Goal: Transaction & Acquisition: Purchase product/service

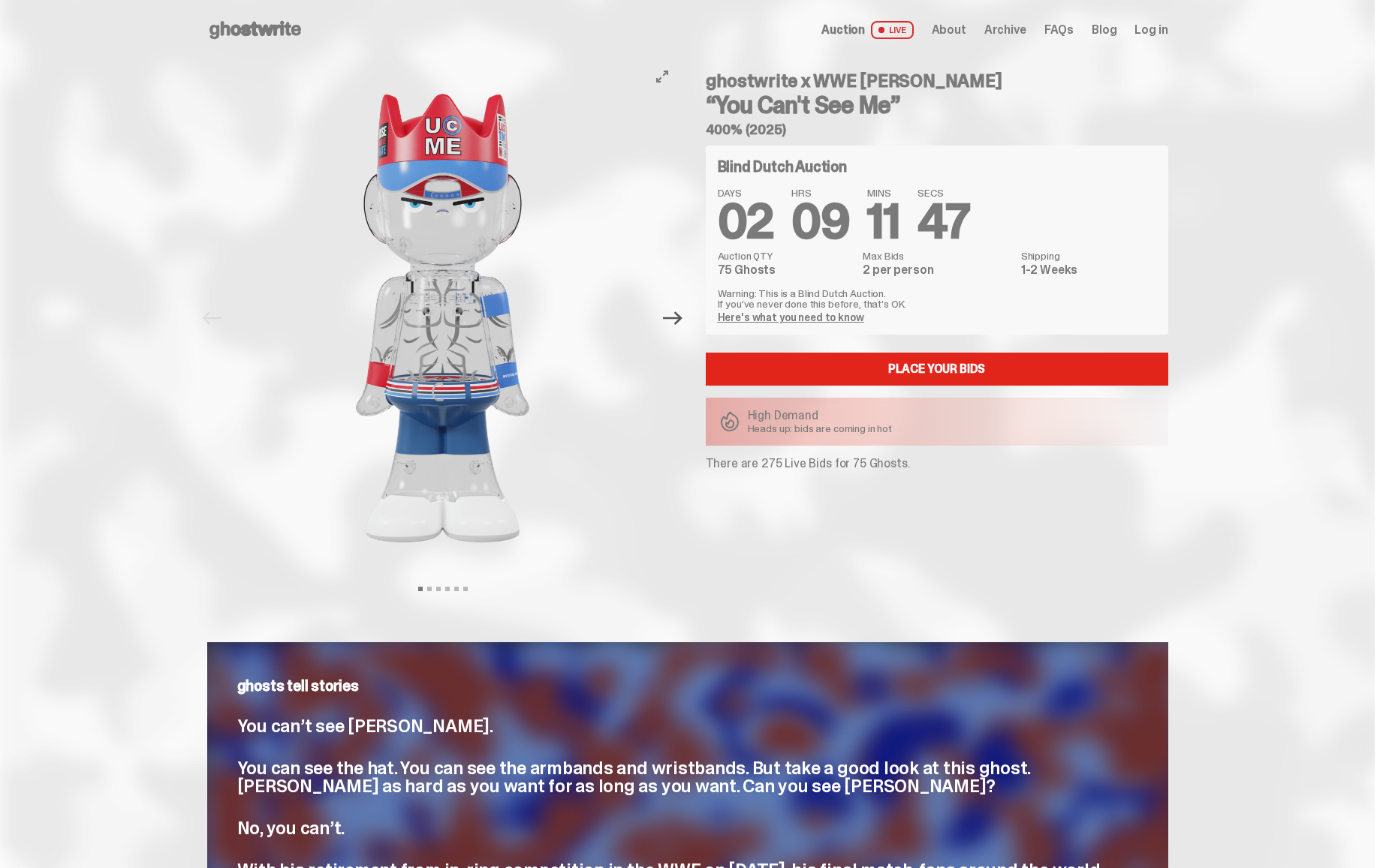
click at [682, 322] on icon "Next" at bounding box center [672, 318] width 20 height 14
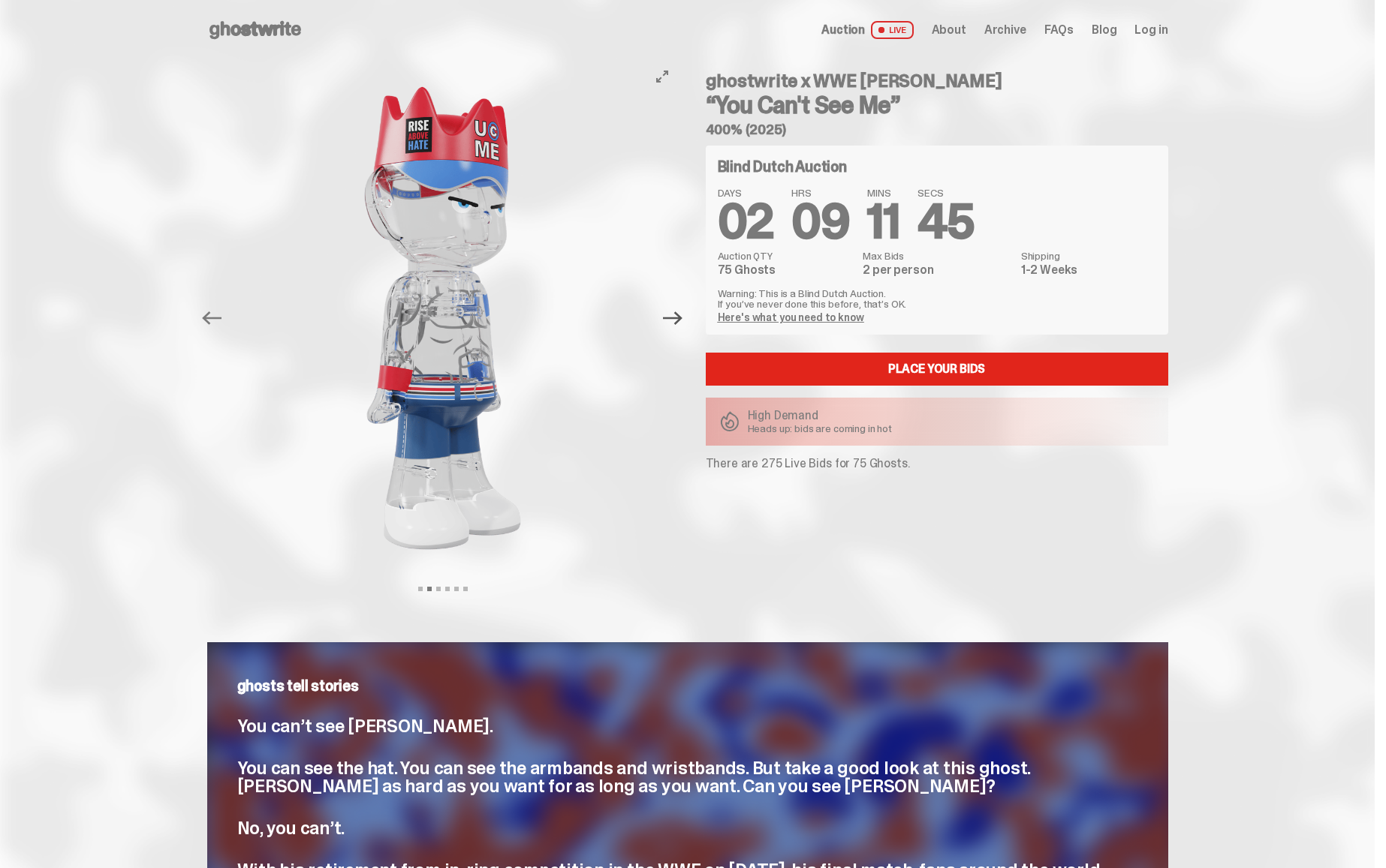
click at [682, 322] on icon "Next" at bounding box center [672, 318] width 20 height 20
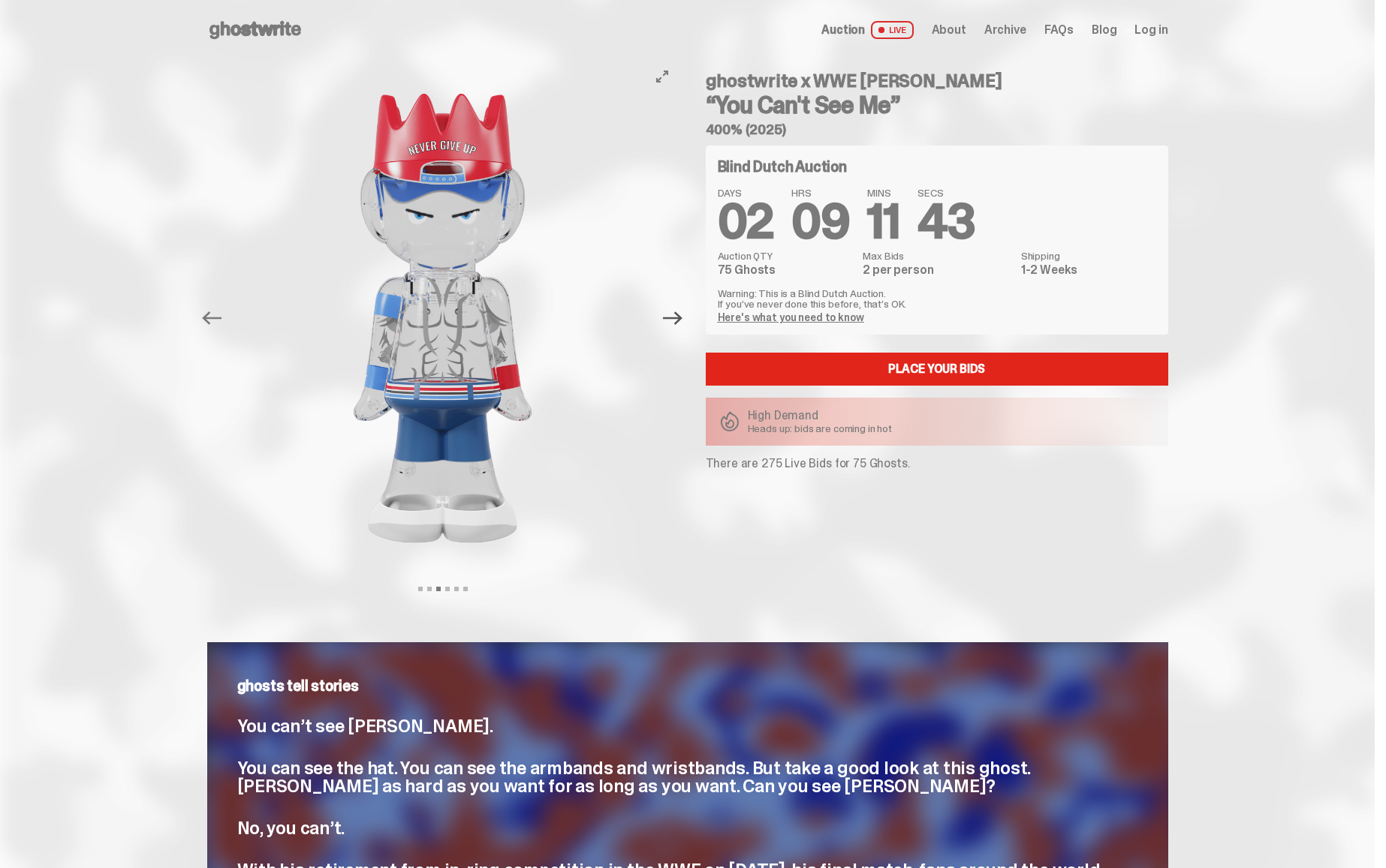
click at [682, 322] on icon "Next" at bounding box center [672, 318] width 20 height 20
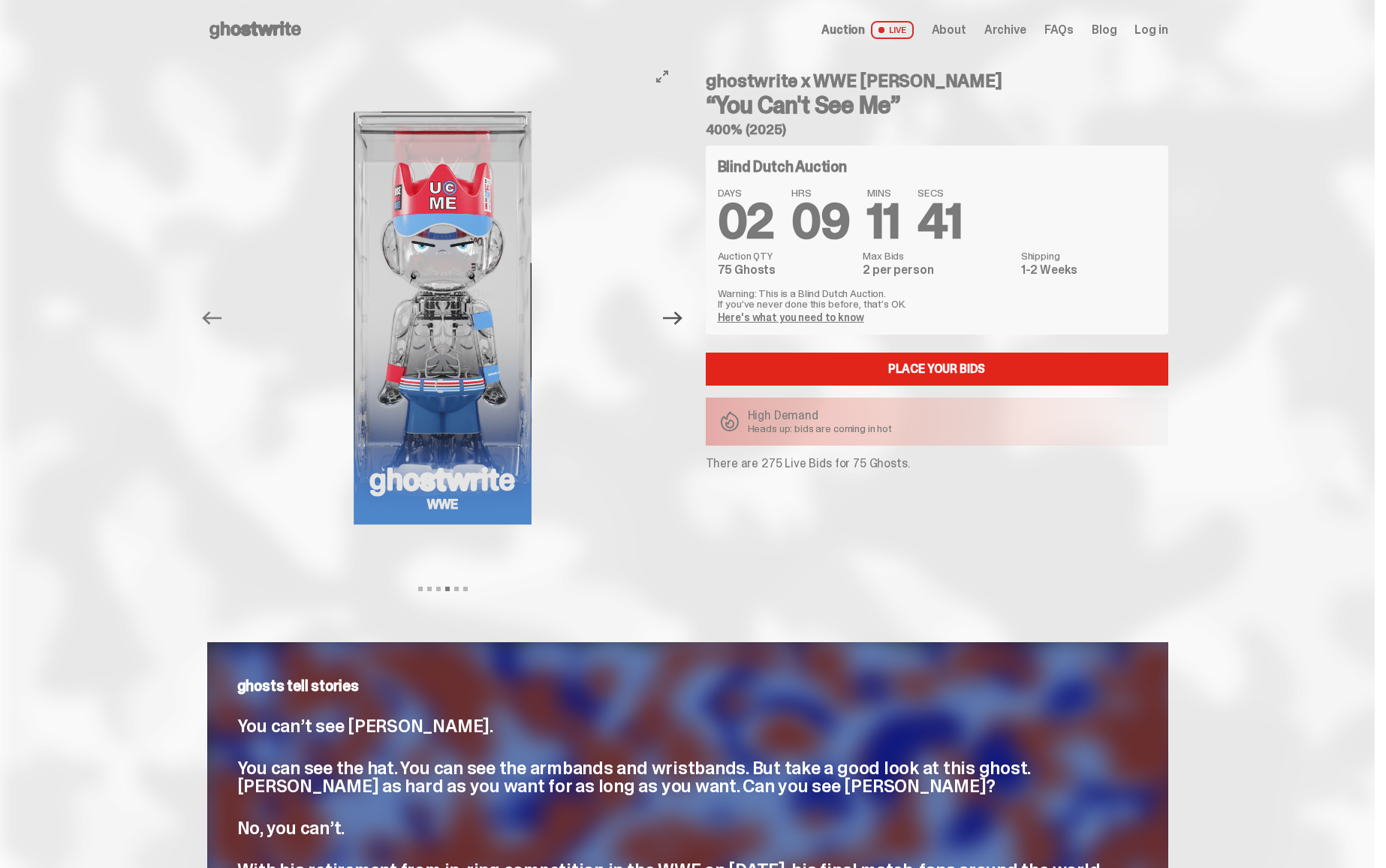
click at [682, 322] on icon "Next" at bounding box center [672, 318] width 20 height 20
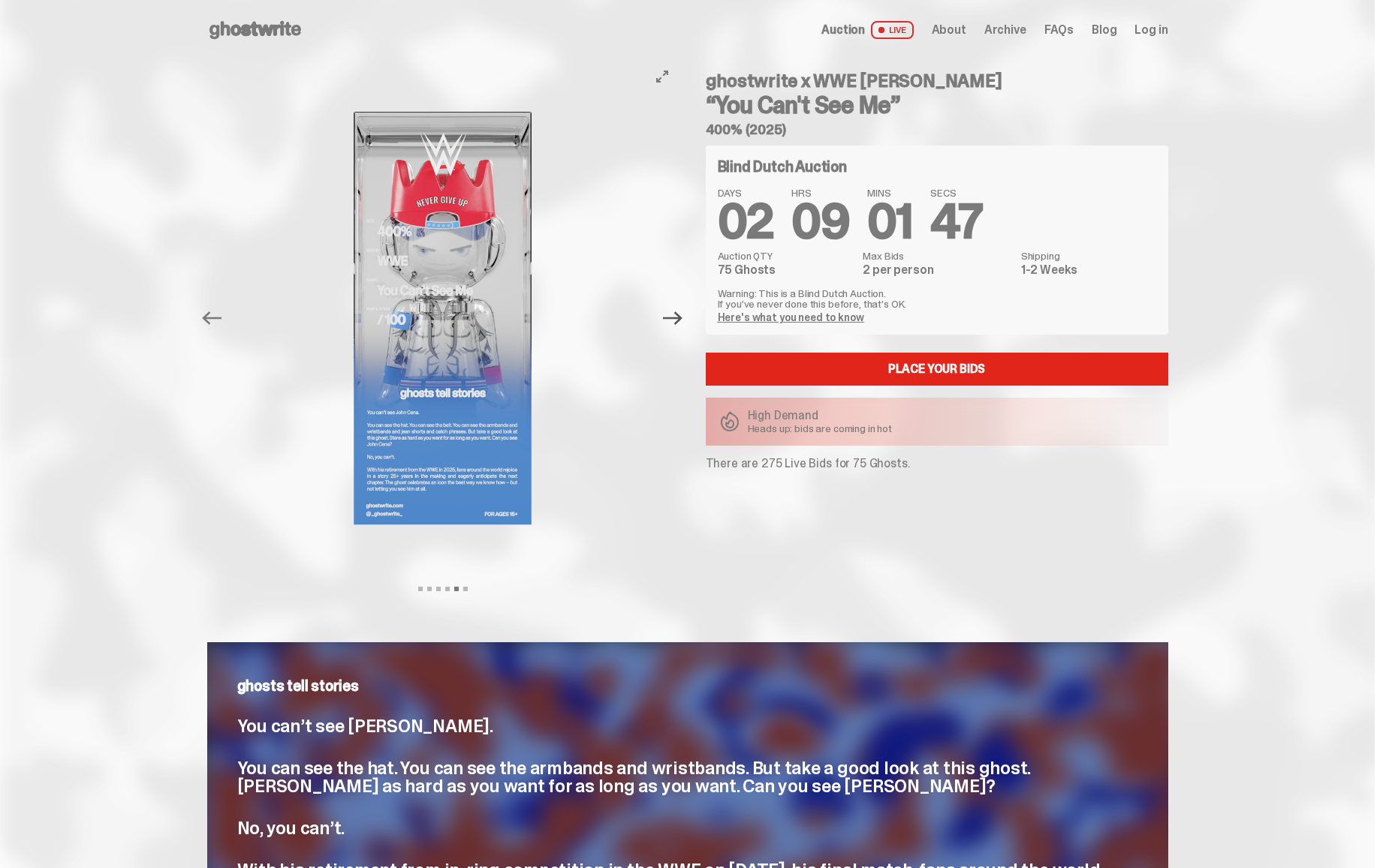
click at [676, 319] on icon "Next" at bounding box center [672, 318] width 20 height 20
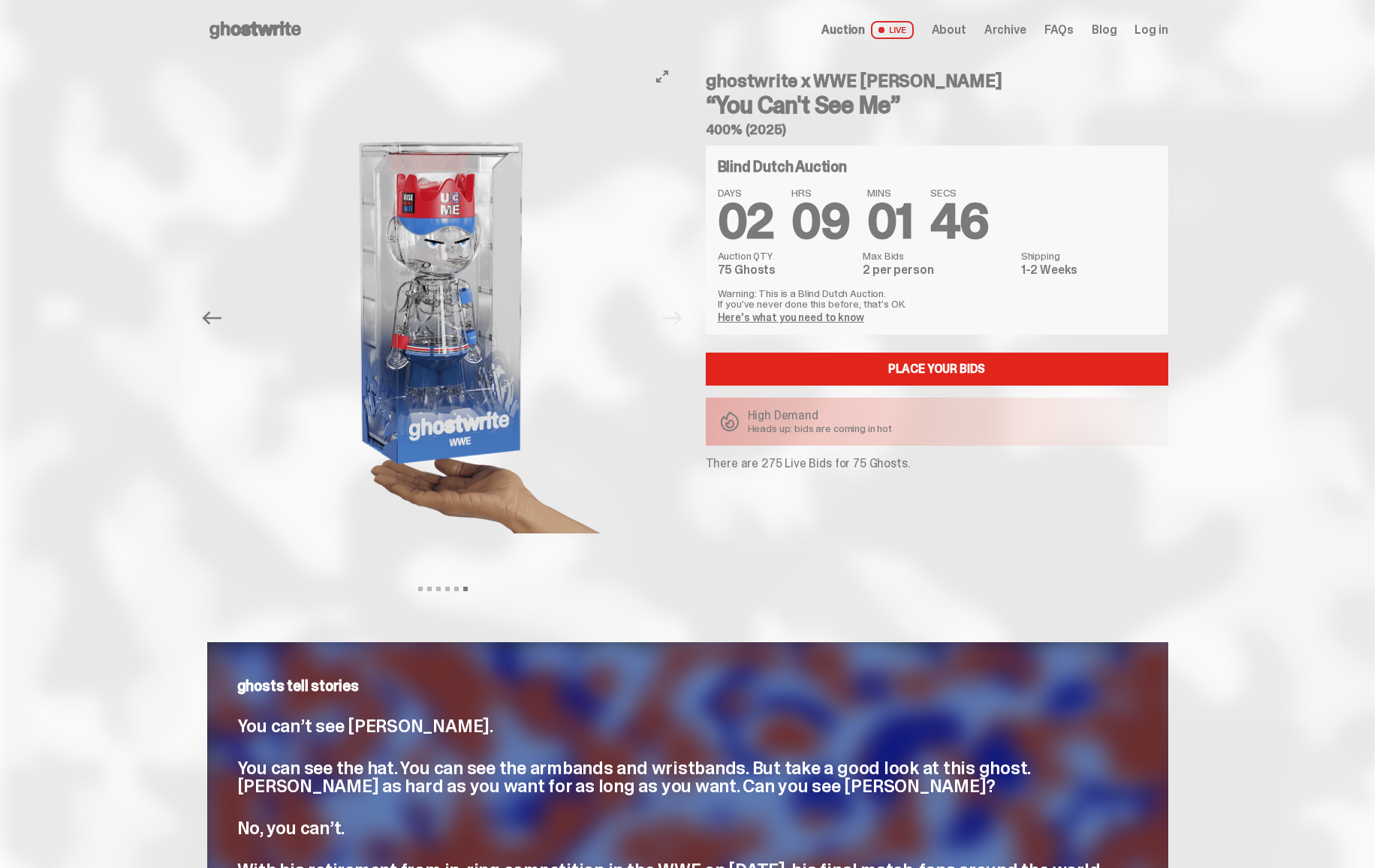
click at [676, 320] on div at bounding box center [443, 318] width 472 height 517
